Goal: Transaction & Acquisition: Purchase product/service

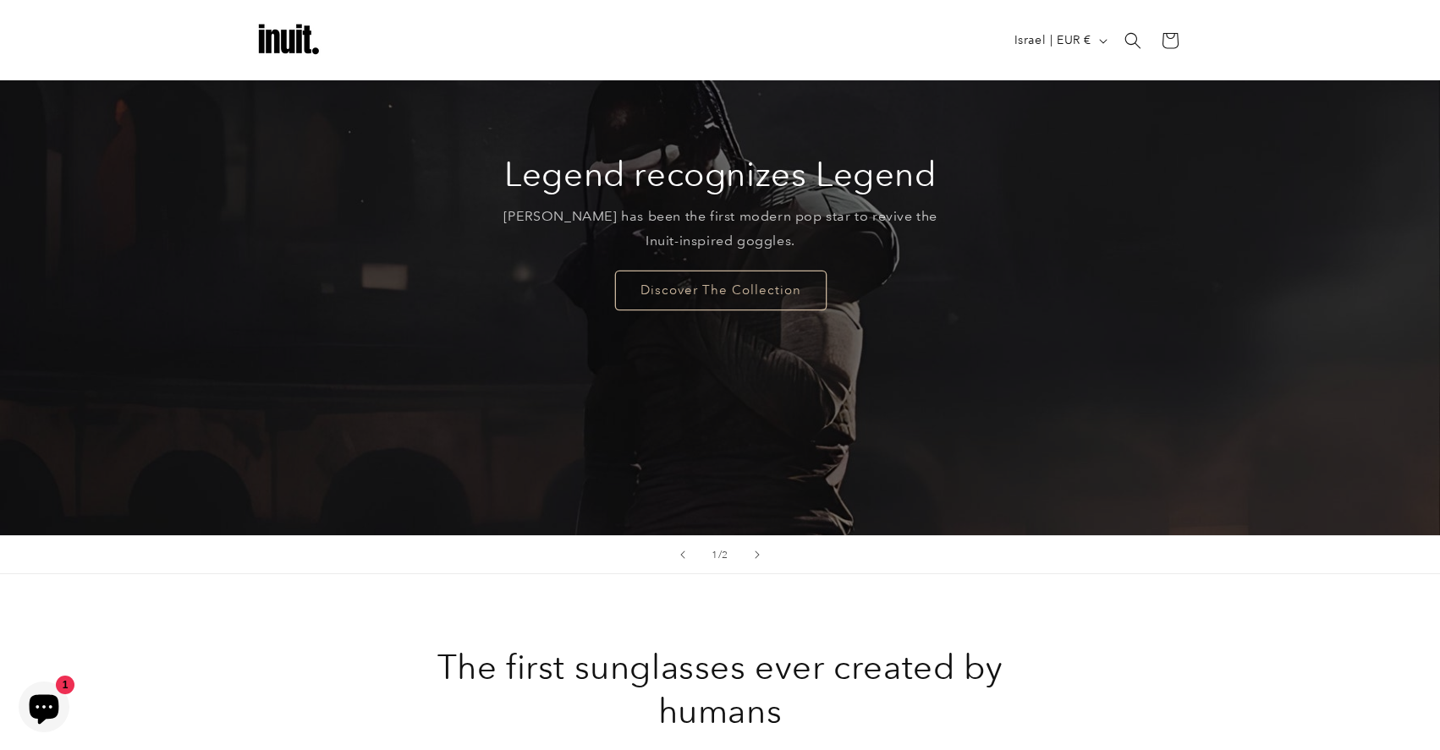
scroll to position [180, 0]
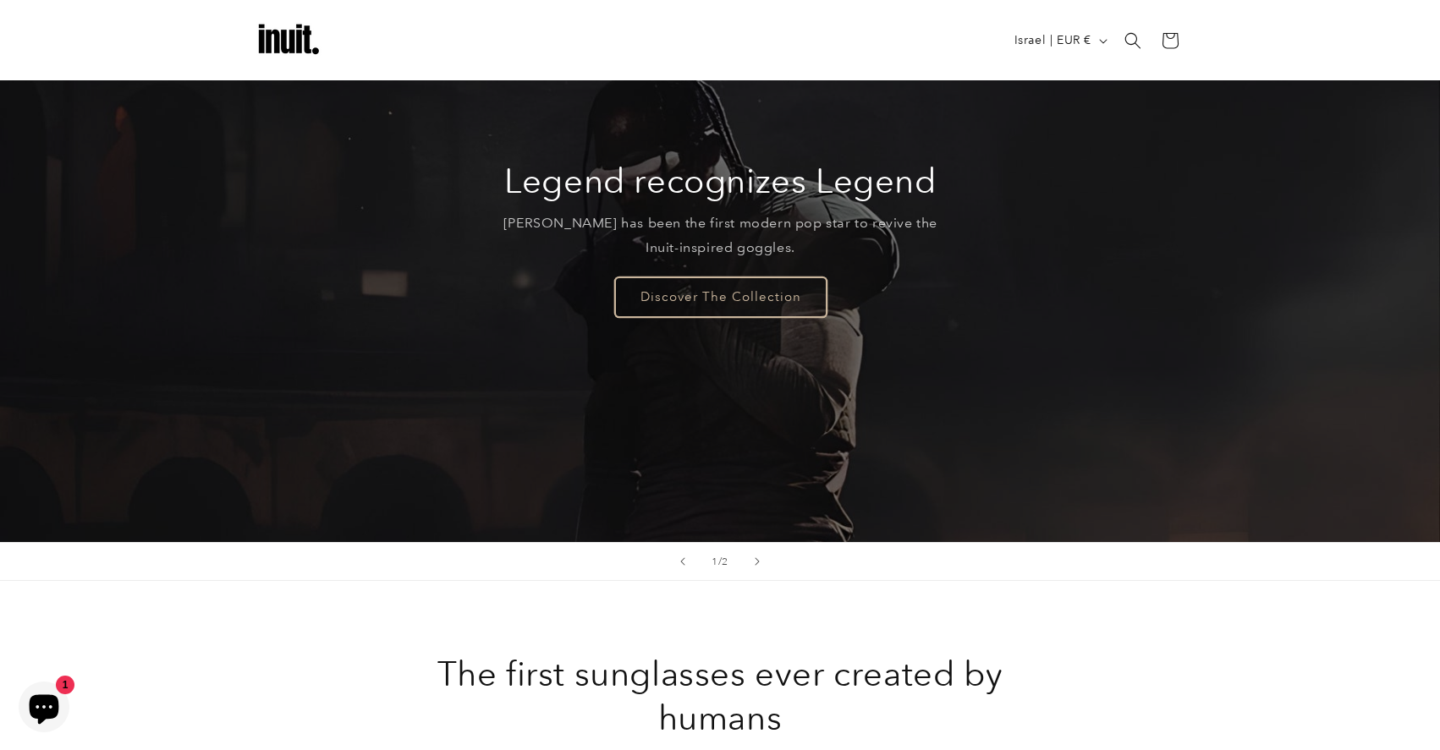
click at [686, 310] on link "Discover The Collection" at bounding box center [719, 297] width 211 height 40
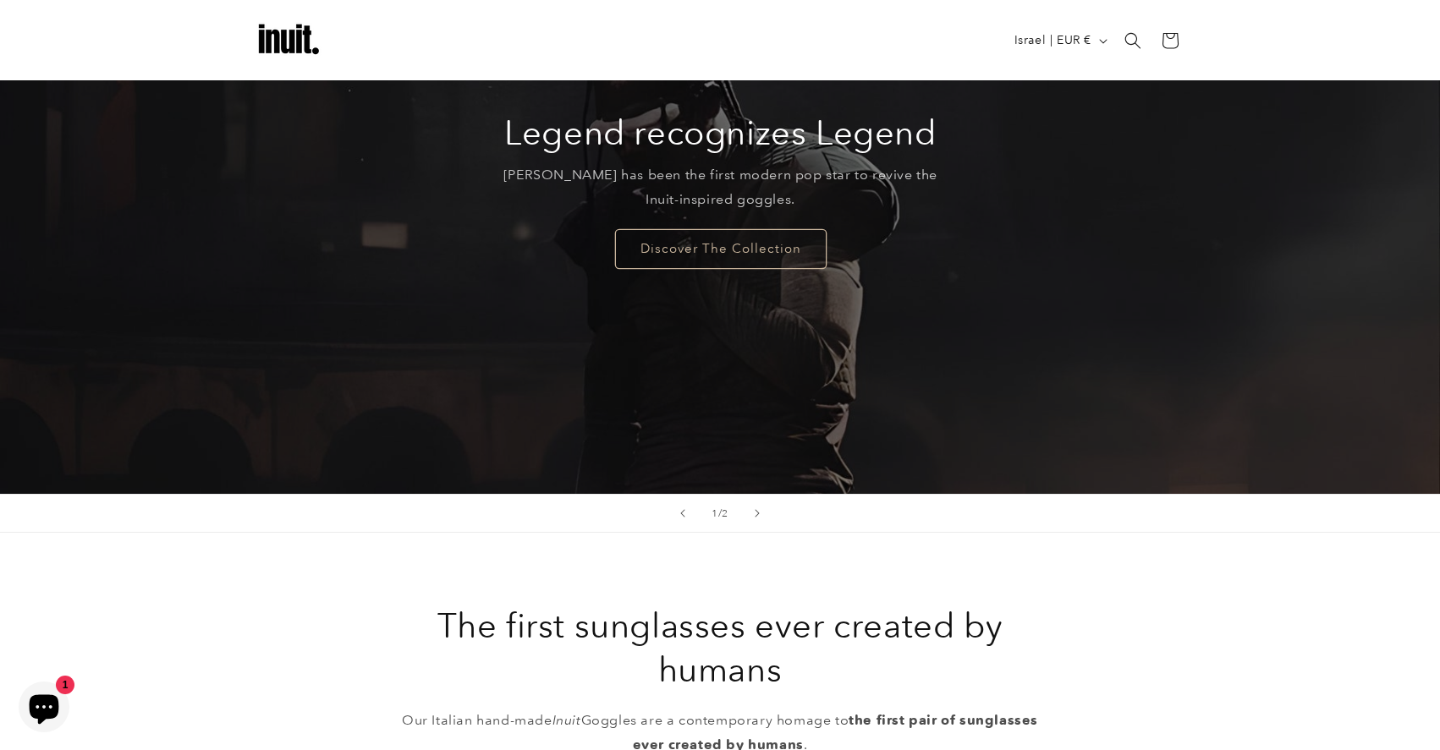
scroll to position [0, 0]
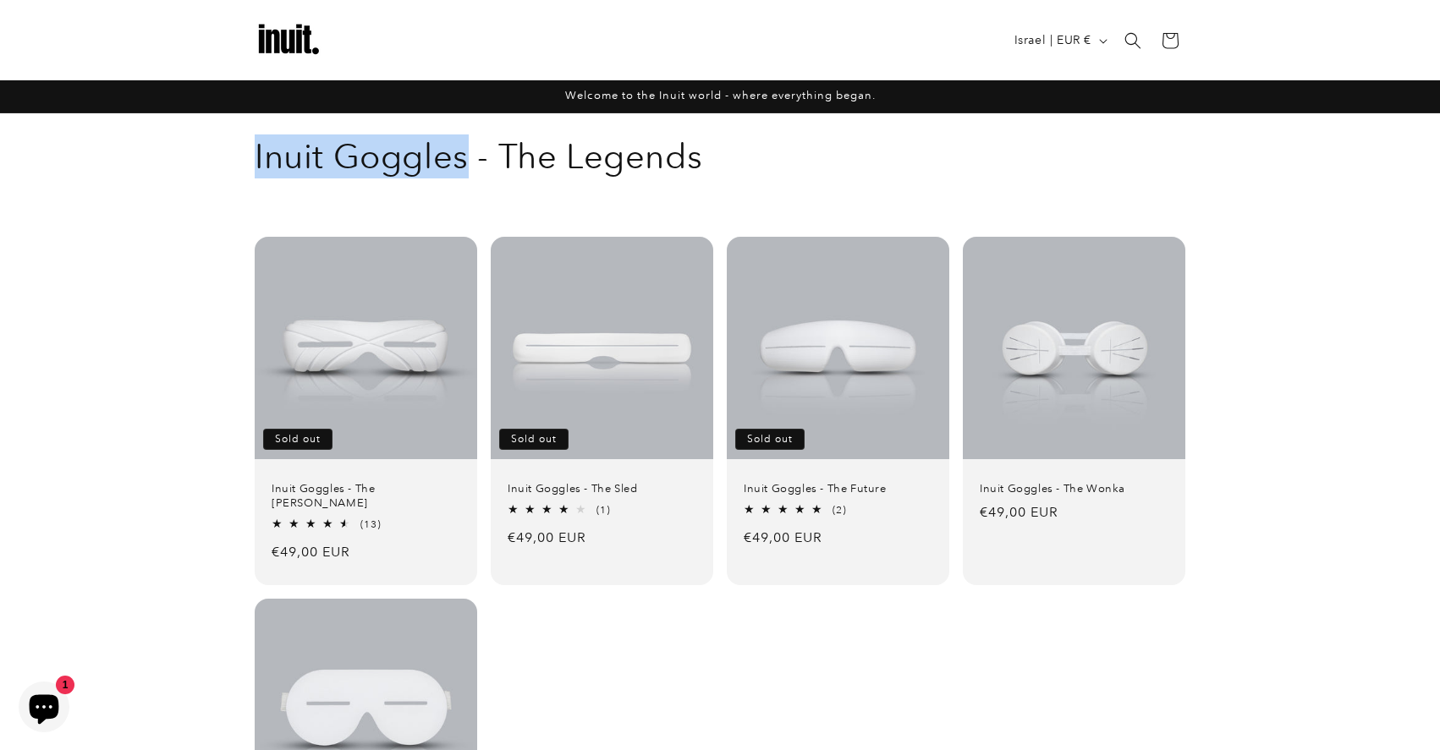
drag, startPoint x: 259, startPoint y: 168, endPoint x: 470, endPoint y: 164, distance: 211.5
click at [470, 164] on h1 "Collection: Inuit Goggles - The Legends" at bounding box center [720, 157] width 931 height 44
copy h1 "Inuit Goggles"
click at [1329, 133] on div "Collection: Inuit Goggles - The Legends" at bounding box center [720, 156] width 1440 height 86
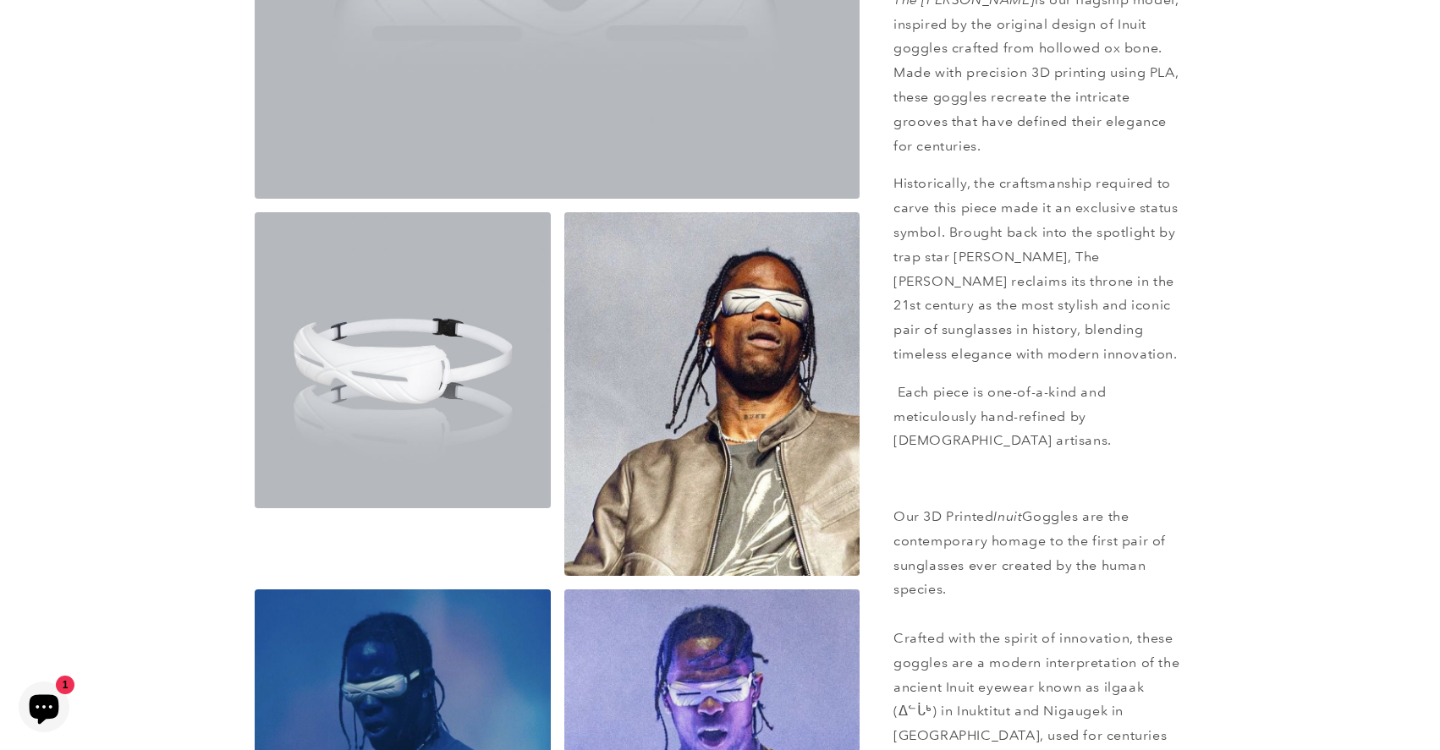
scroll to position [552, 0]
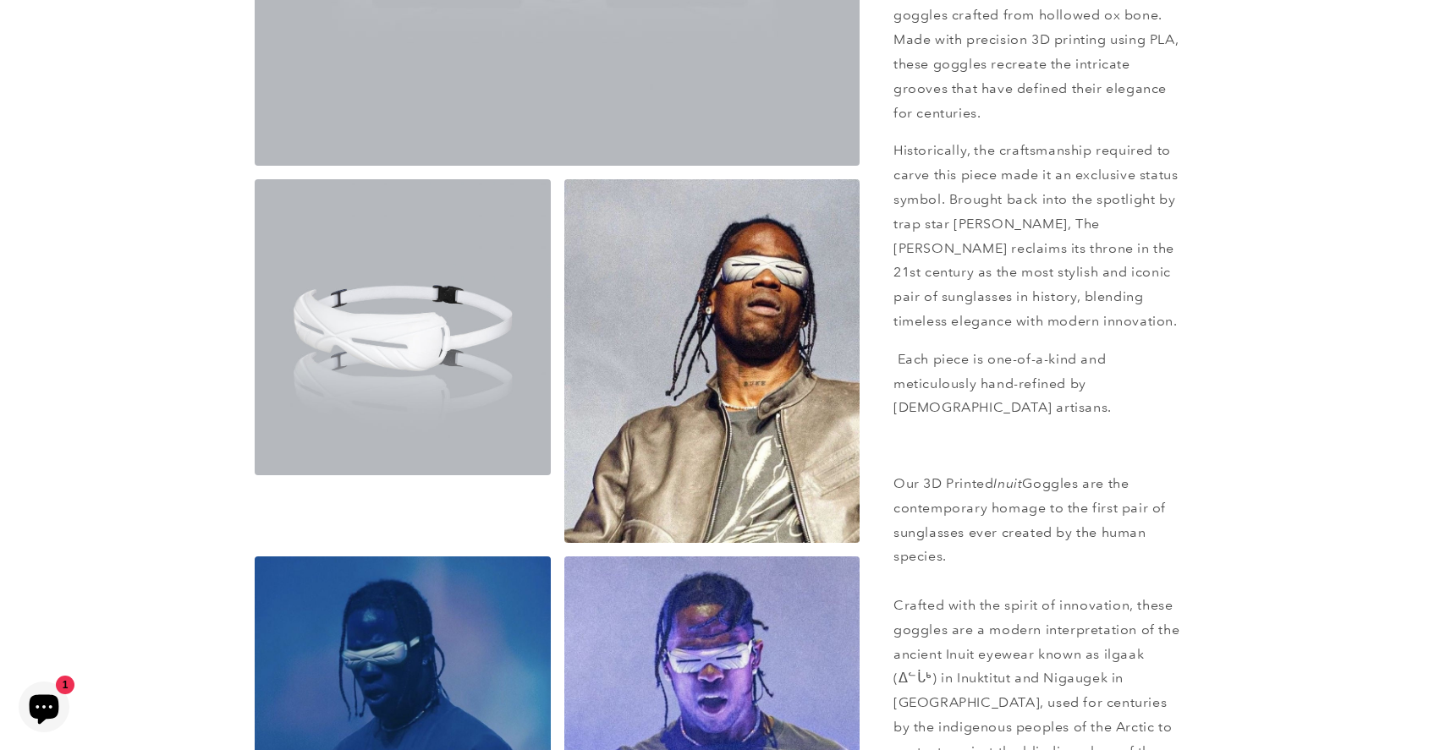
drag, startPoint x: 772, startPoint y: 321, endPoint x: 1002, endPoint y: -118, distance: 494.6
drag, startPoint x: 770, startPoint y: 299, endPoint x: 1112, endPoint y: -129, distance: 548.4
click at [564, 543] on button "Open media 3 in modal" at bounding box center [564, 543] width 0 height 0
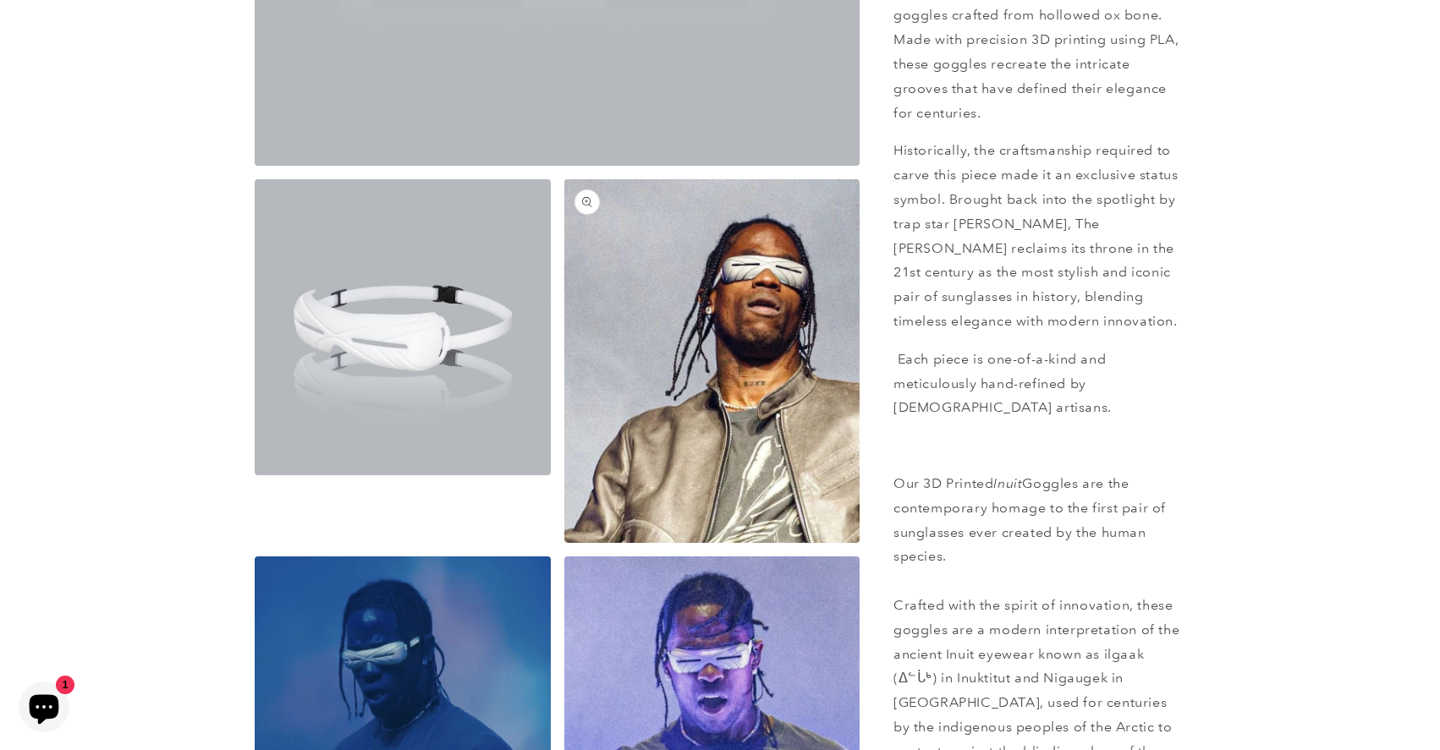
scroll to position [2550, 0]
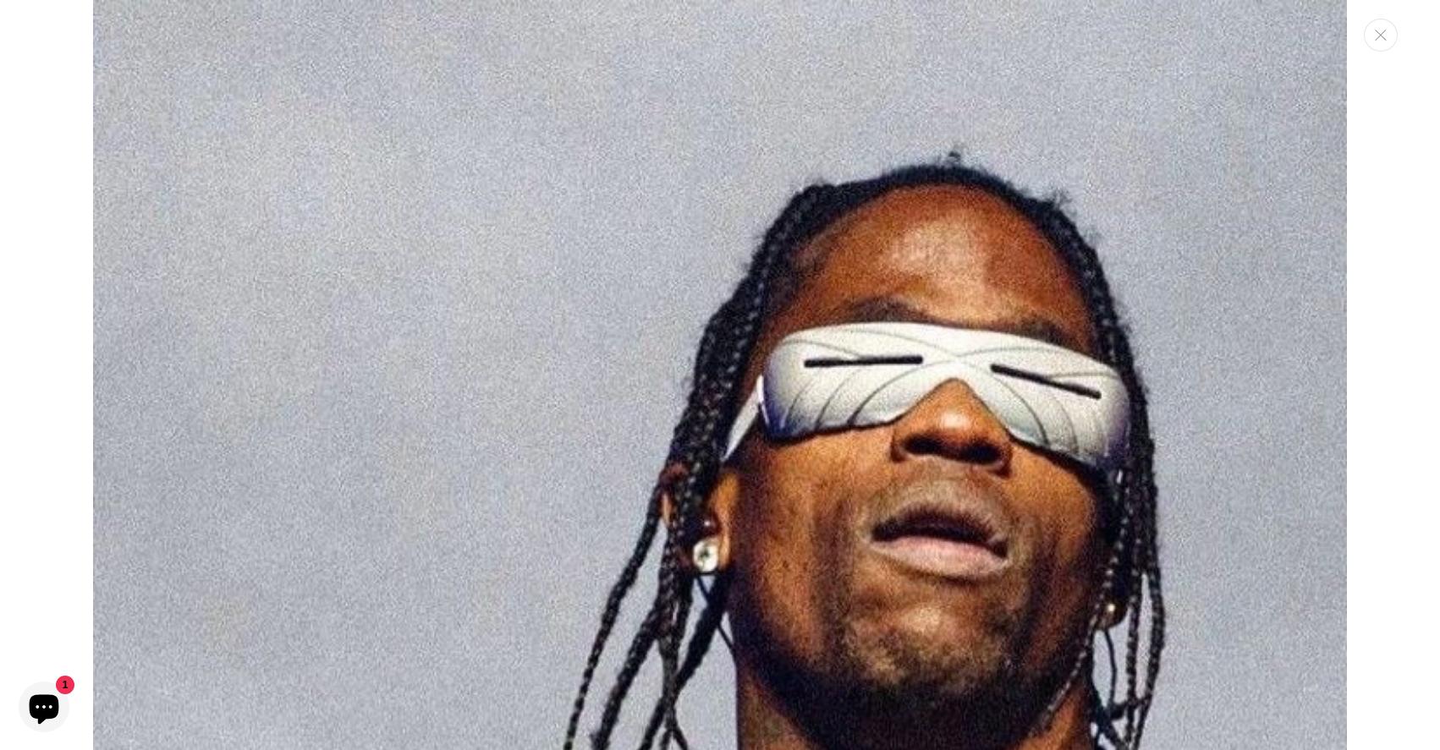
click at [1370, 51] on div "Media gallery" at bounding box center [720, 375] width 1440 height 750
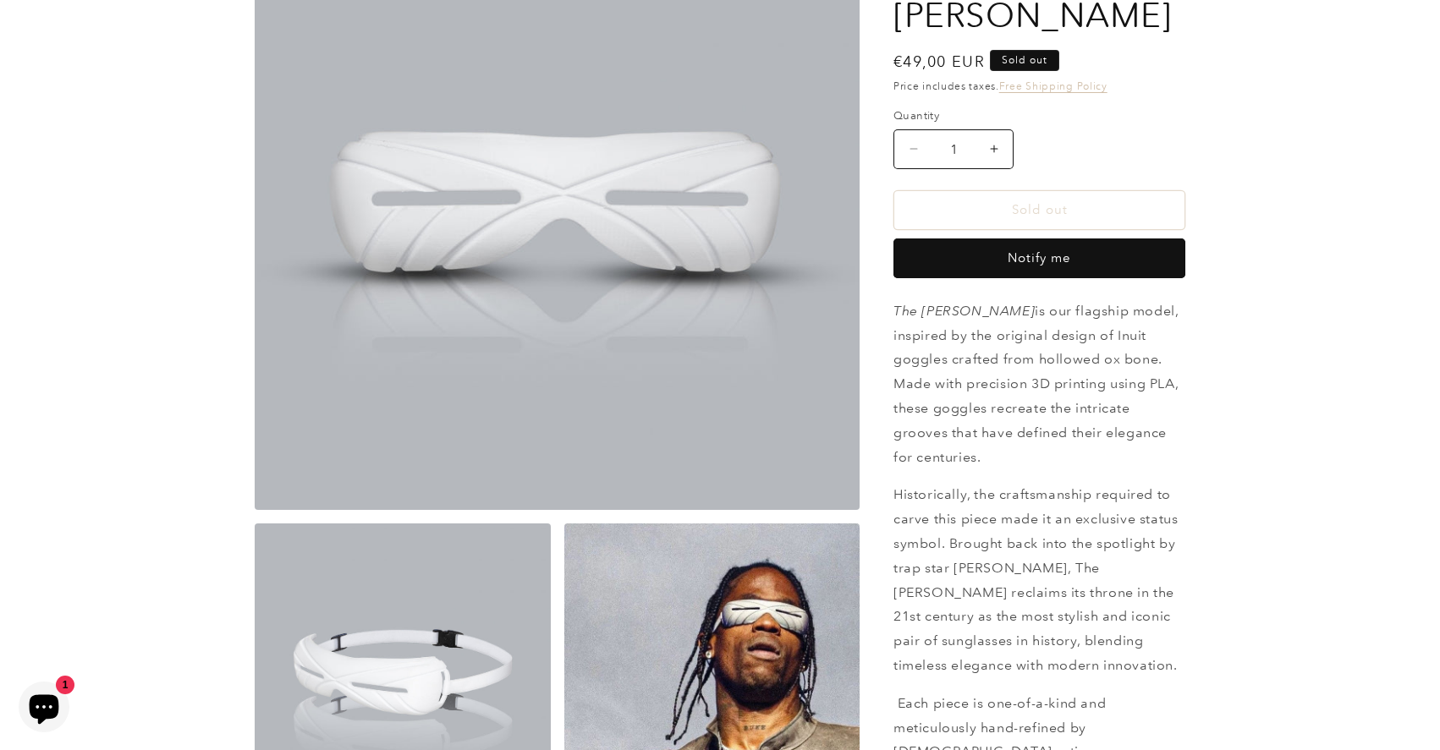
scroll to position [0, 0]
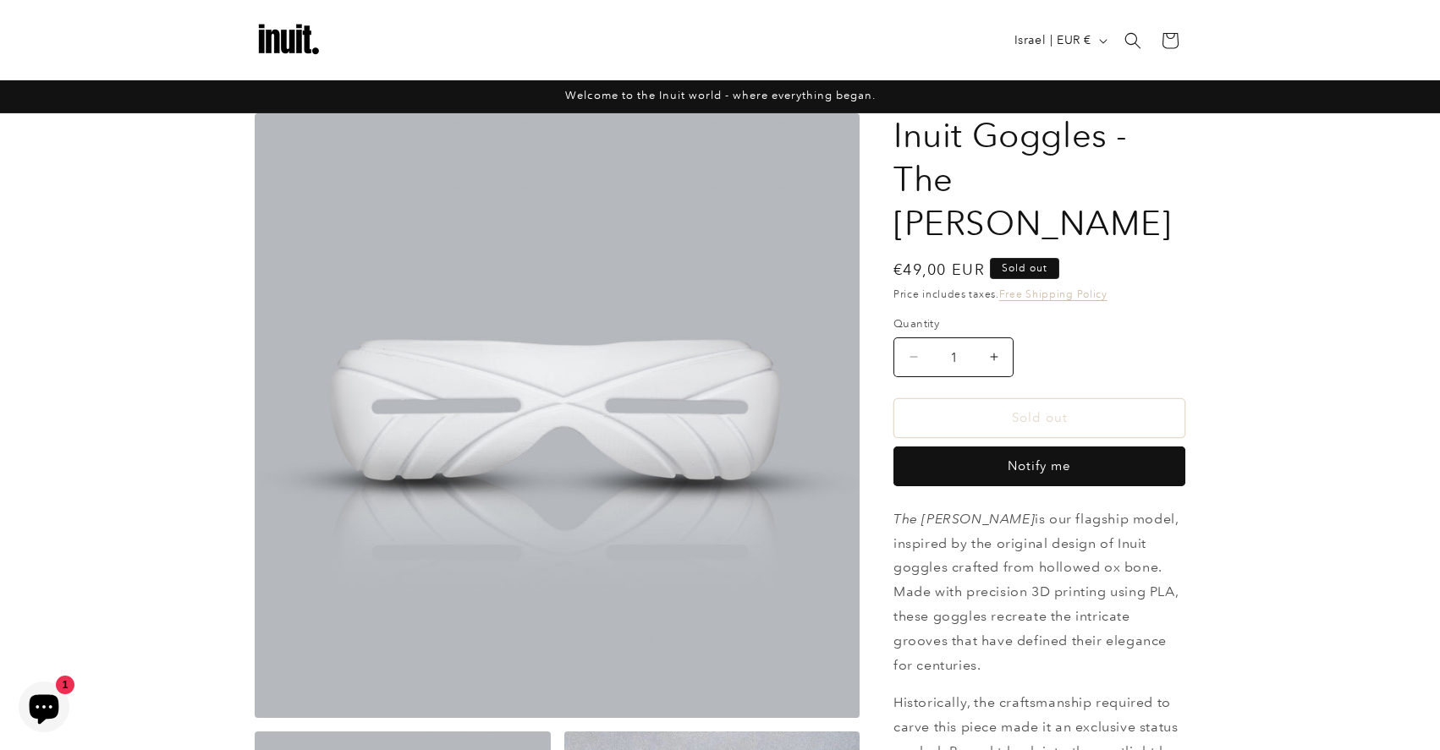
click at [296, 45] on img at bounding box center [289, 41] width 68 height 68
